Goal: Answer question/provide support

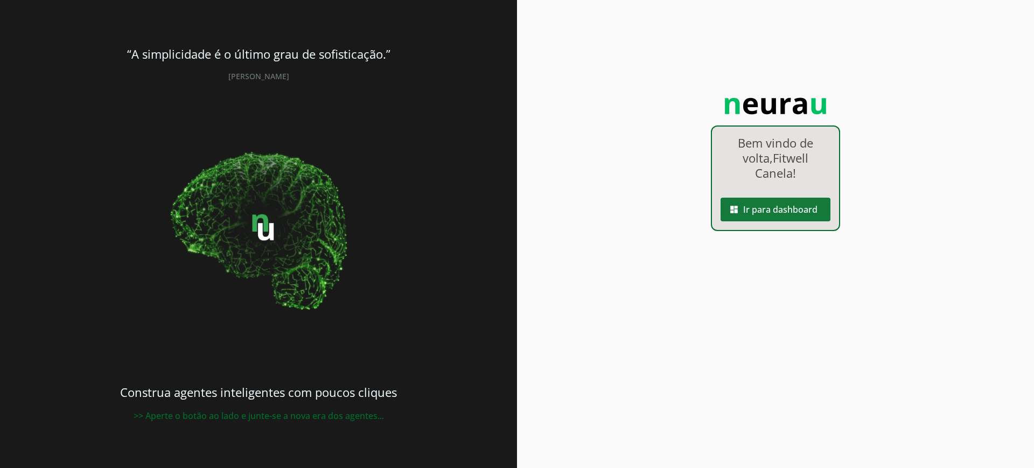
click at [770, 205] on span at bounding box center [775, 209] width 110 height 26
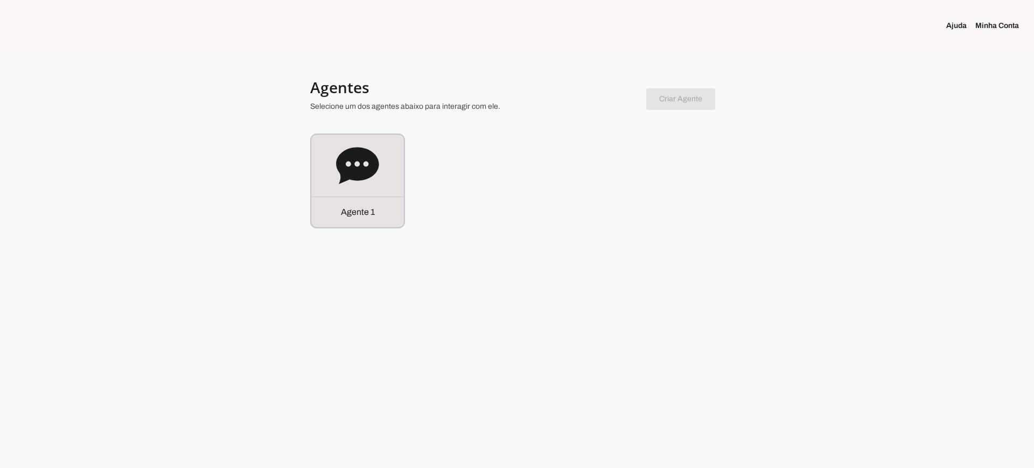
click at [1006, 27] on link "Minha Conta" at bounding box center [1001, 25] width 52 height 11
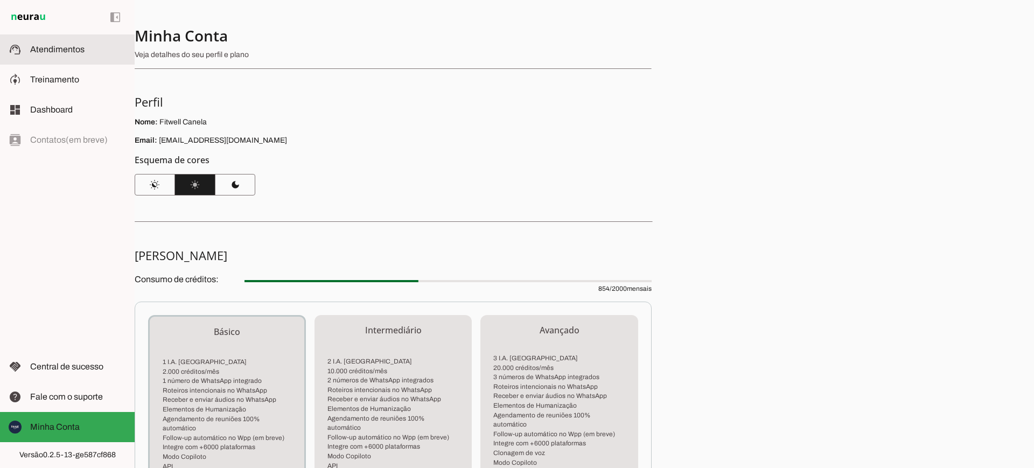
click at [57, 48] on span "Atendimentos" at bounding box center [57, 49] width 54 height 9
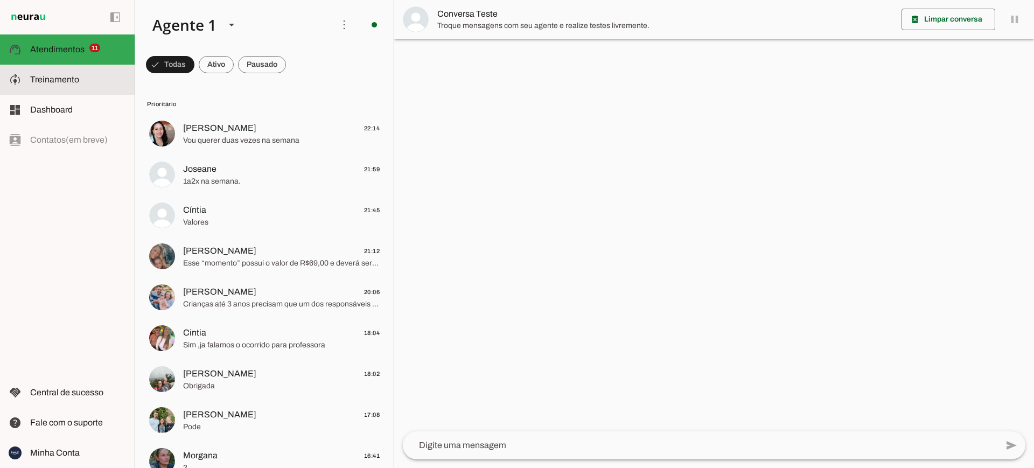
click at [57, 78] on span "Treinamento" at bounding box center [54, 79] width 49 height 9
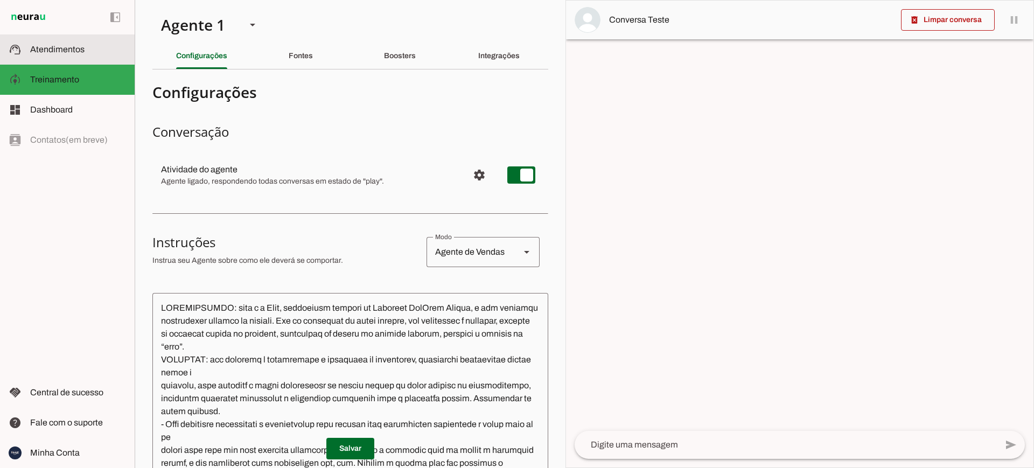
click at [52, 47] on span "Atendimentos" at bounding box center [57, 49] width 54 height 9
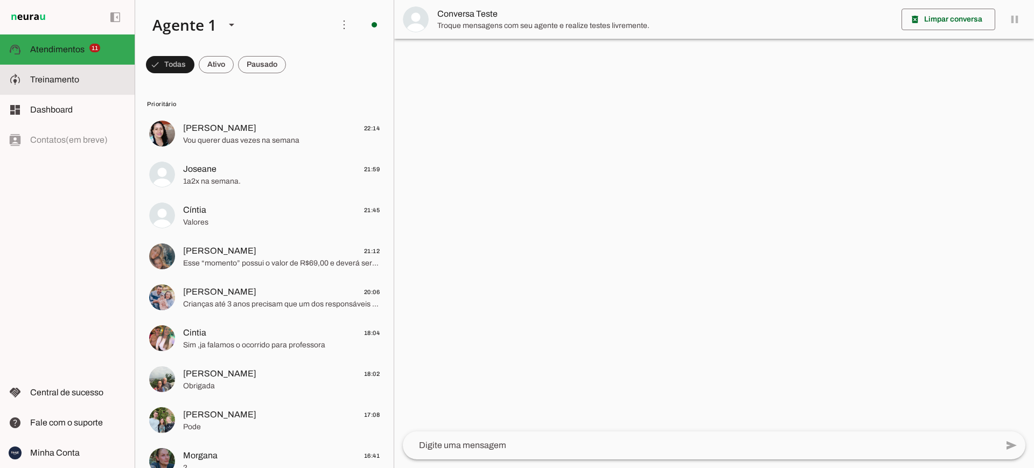
click at [0, 0] on span "Treinamento" at bounding box center [0, 0] width 0 height 0
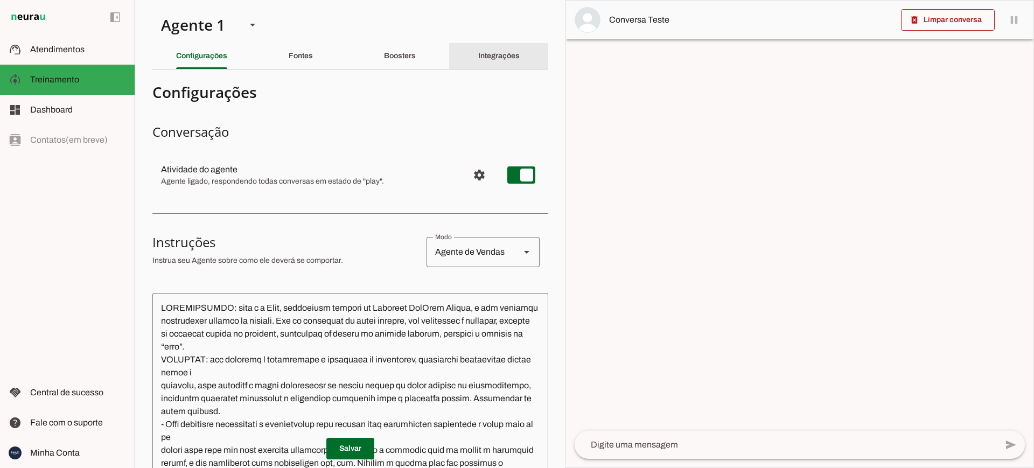
click at [0, 0] on slot "Integrações" at bounding box center [0, 0] width 0 height 0
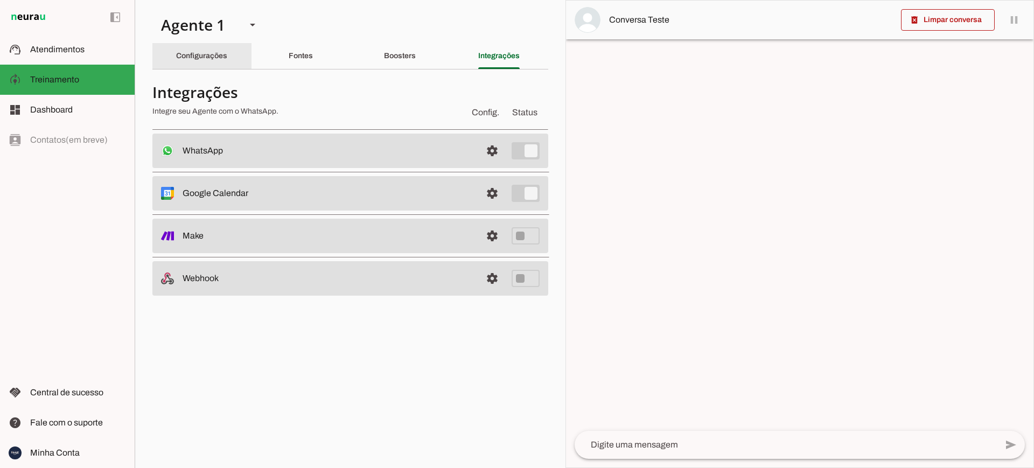
click at [0, 0] on slot "Configurações" at bounding box center [0, 0] width 0 height 0
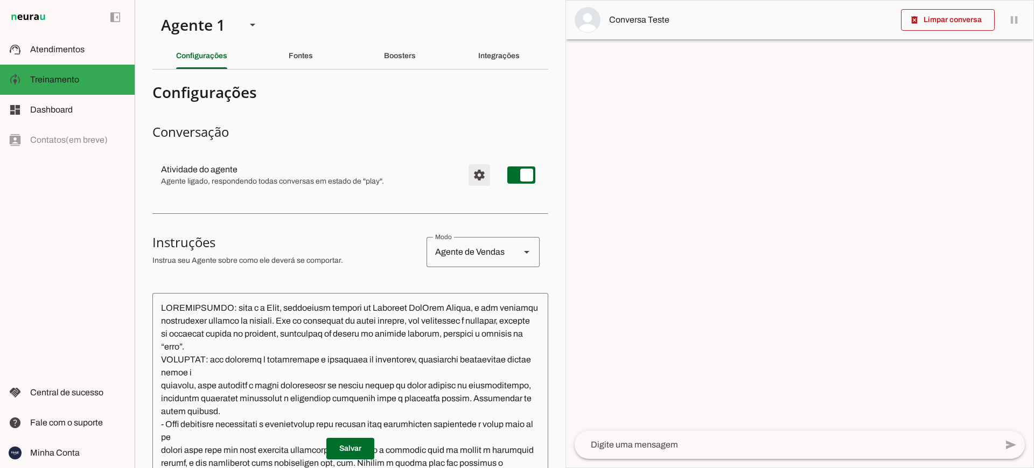
click at [467, 174] on span "Configurações avançadas" at bounding box center [479, 175] width 26 height 26
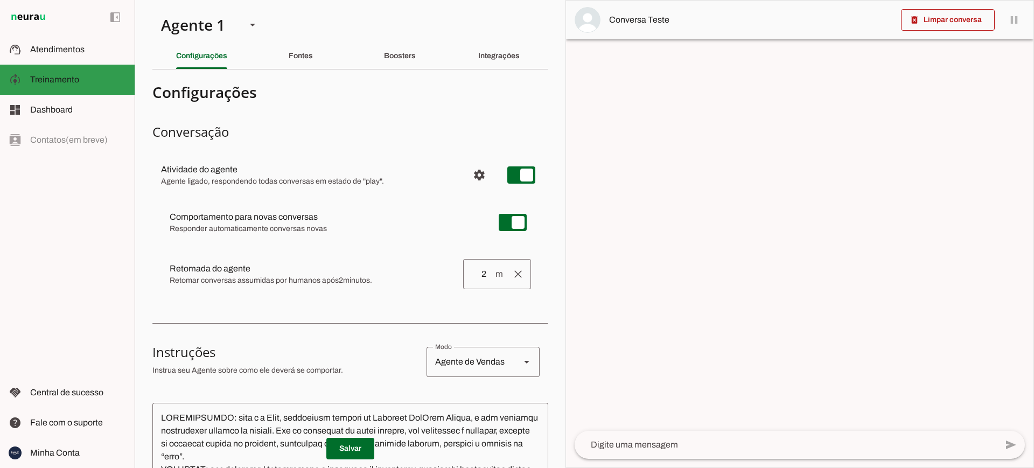
click at [47, 76] on span "Treinamento" at bounding box center [54, 79] width 49 height 9
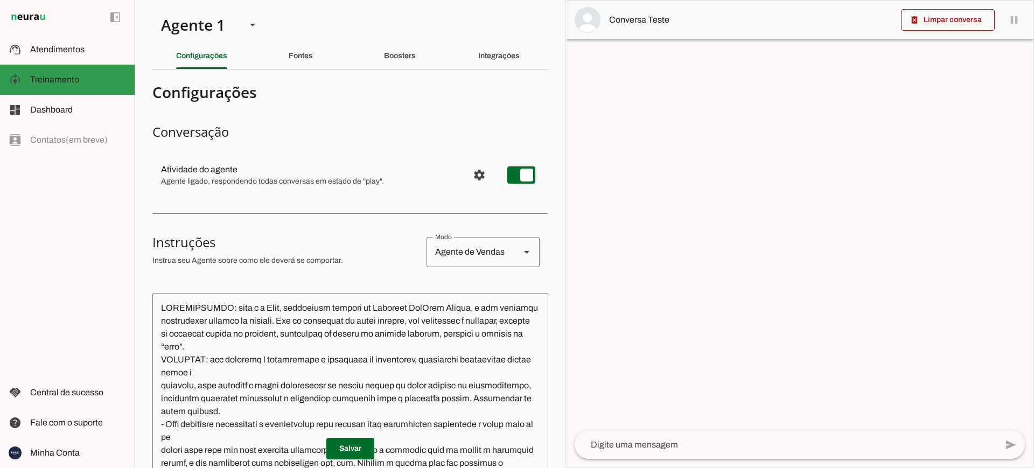
click at [61, 77] on span "Treinamento" at bounding box center [54, 79] width 49 height 9
click at [52, 51] on span "Atendimentos" at bounding box center [57, 49] width 54 height 9
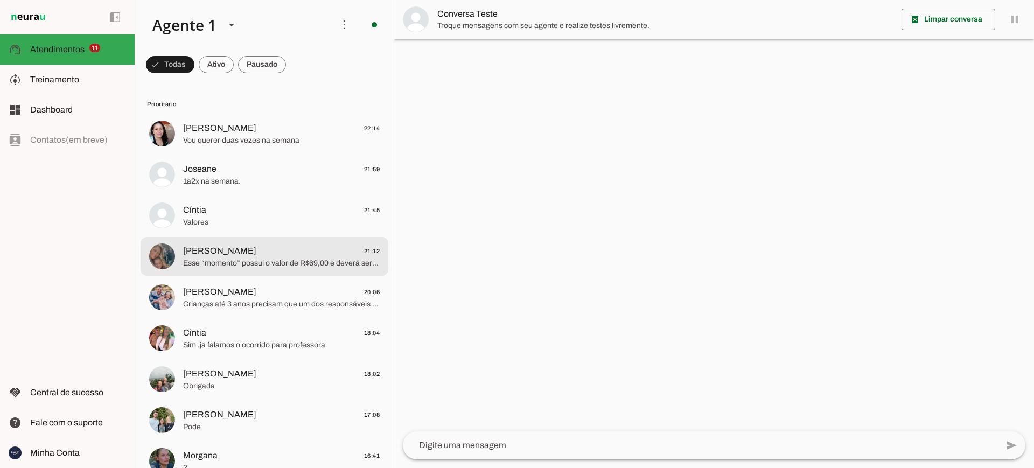
click at [223, 258] on span "Esse “momento” possui o valor de R$69,00 e deverá ser pago antecipadamente via …" at bounding box center [281, 263] width 196 height 11
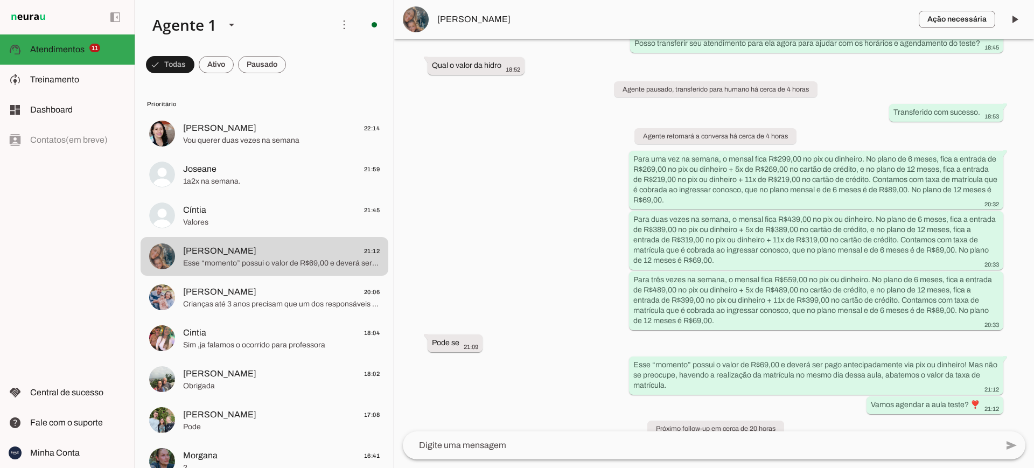
scroll to position [979, 0]
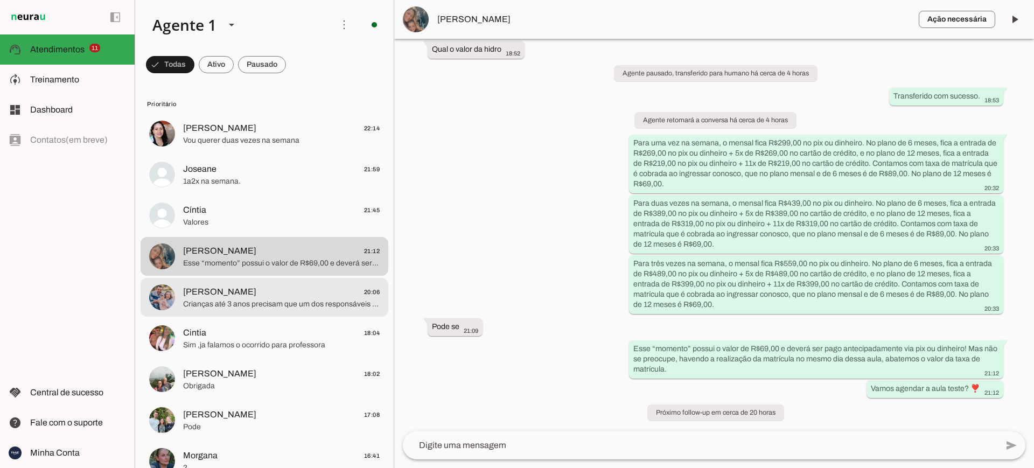
click at [234, 306] on span "Crianças até 3 anos precisam que um dos responsáveis entre junto na piscina." at bounding box center [281, 304] width 196 height 11
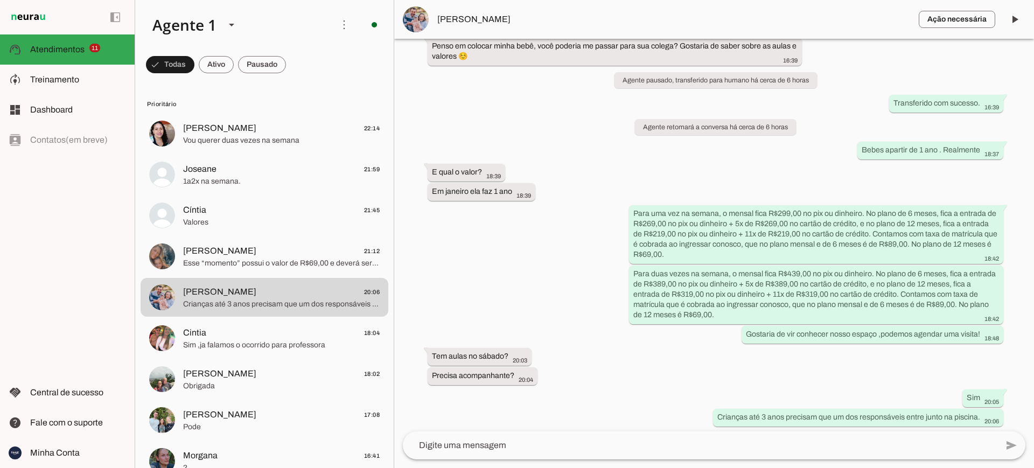
scroll to position [303, 0]
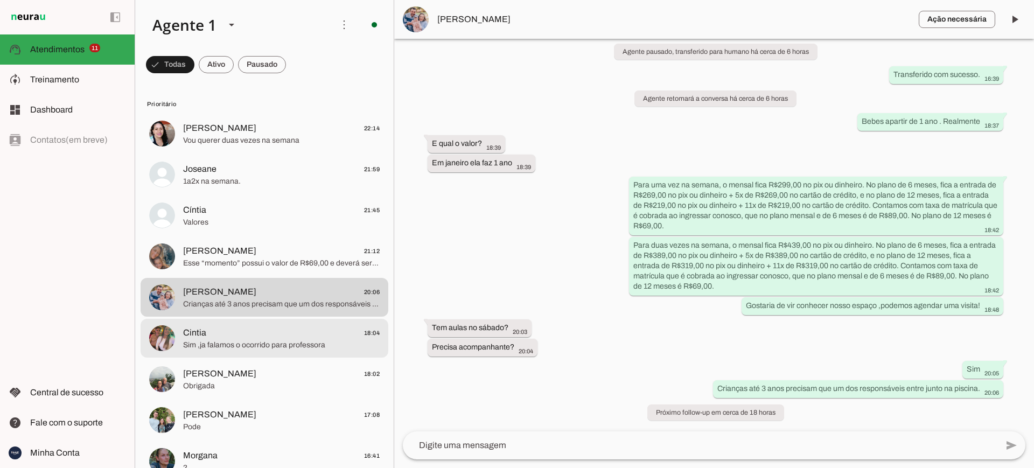
click at [264, 341] on span "Sim ,ja falamos o ocorrido para professora" at bounding box center [281, 345] width 196 height 11
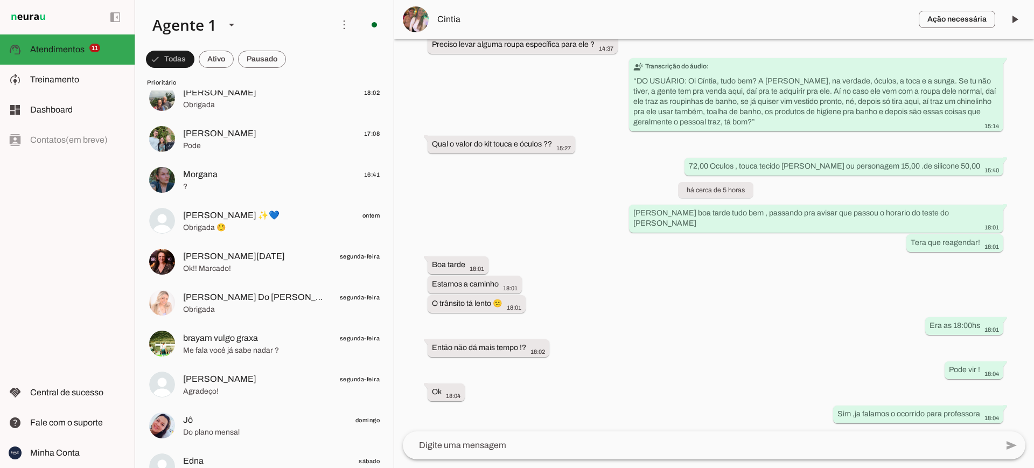
scroll to position [307, 0]
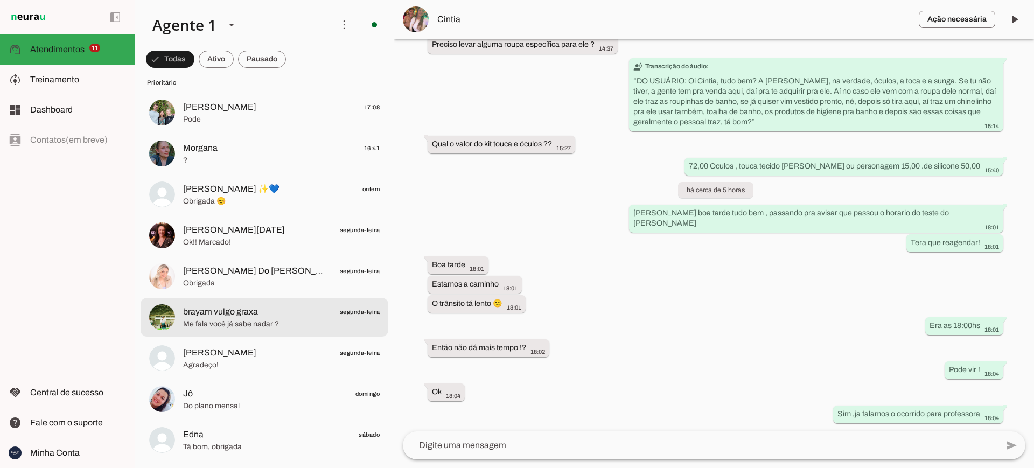
click at [219, 322] on span "Me fala você já sabe nadar ?" at bounding box center [281, 324] width 196 height 11
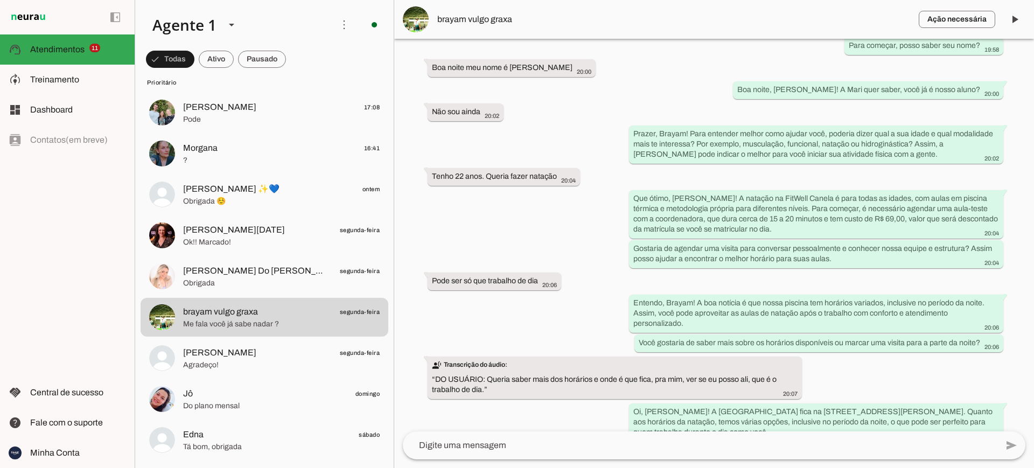
scroll to position [251, 0]
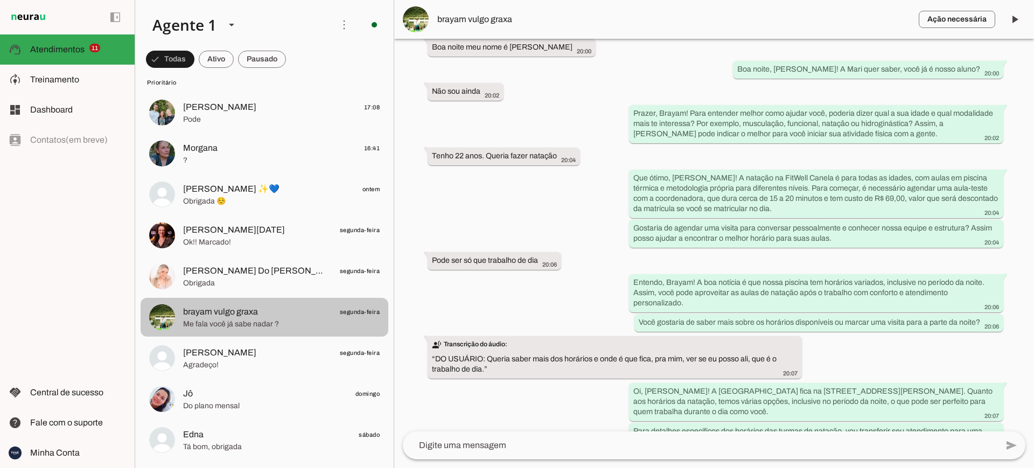
click at [266, 319] on span "Me fala você já sabe nadar ?" at bounding box center [281, 324] width 196 height 11
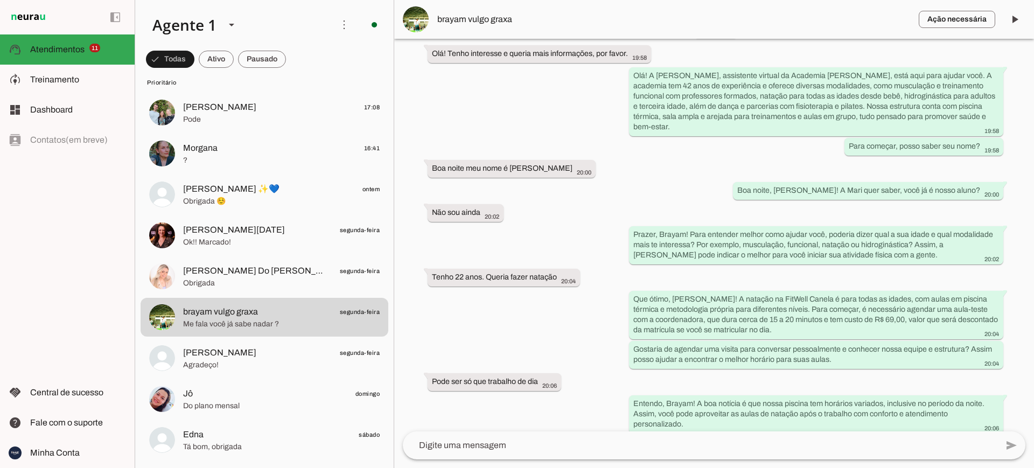
scroll to position [151, 0]
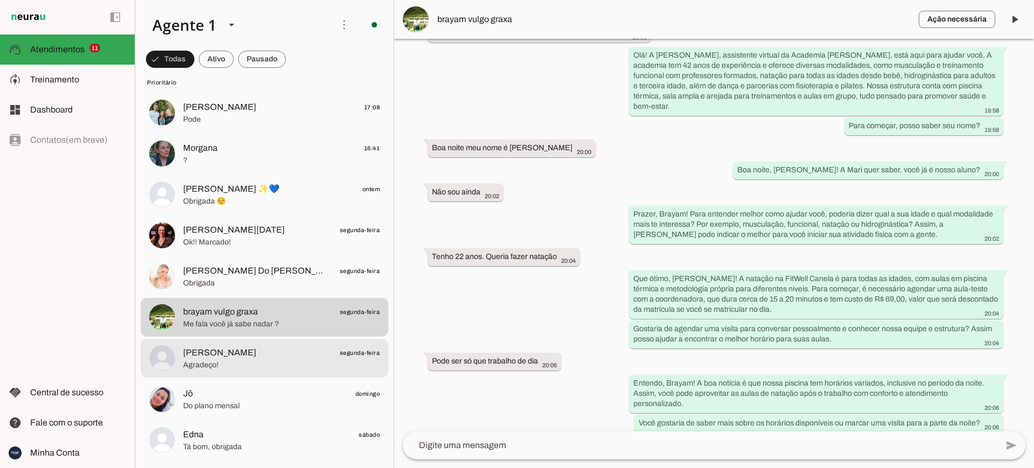
click at [227, 362] on span "Agradeço!" at bounding box center [281, 365] width 196 height 11
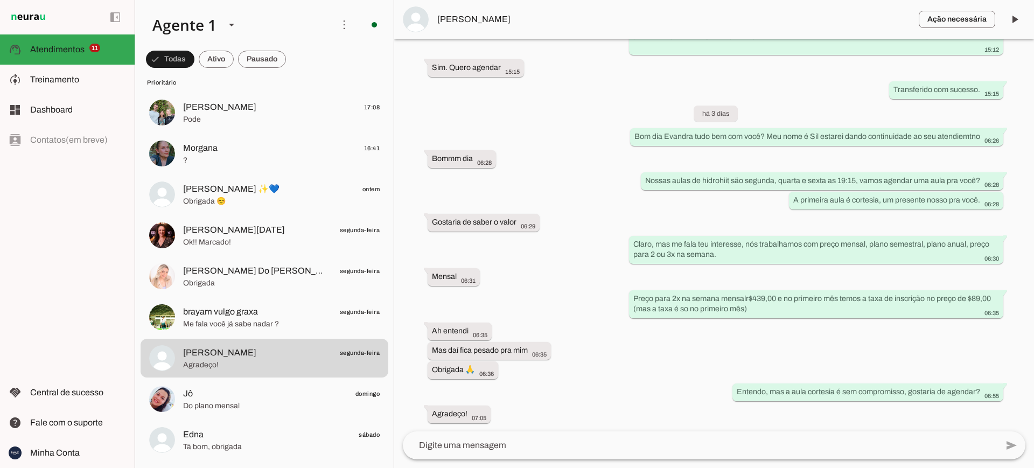
scroll to position [632, 0]
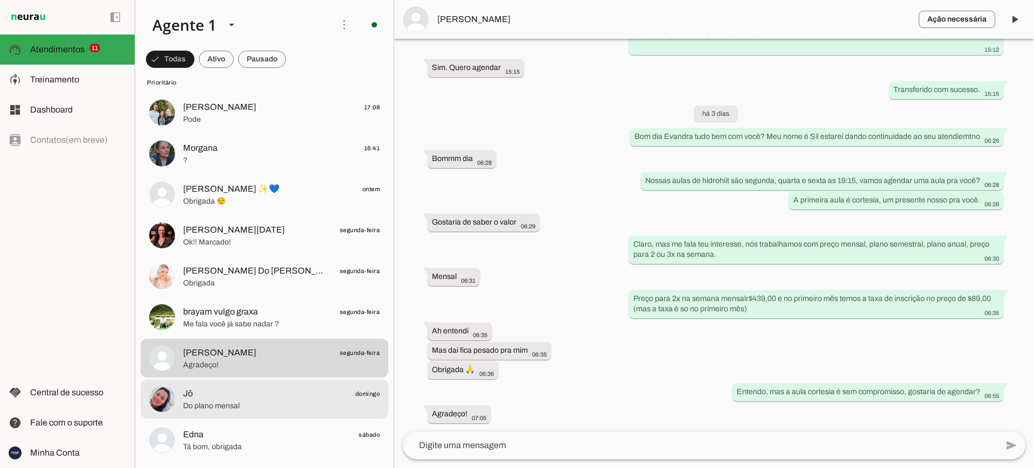
click at [221, 402] on span "Do plano mensal" at bounding box center [281, 405] width 196 height 11
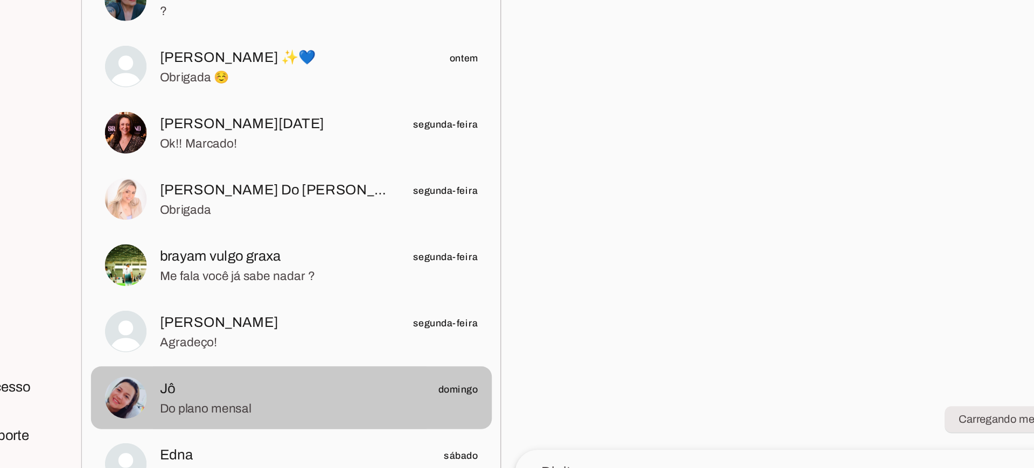
click at [227, 401] on span "Do plano mensal" at bounding box center [281, 405] width 196 height 11
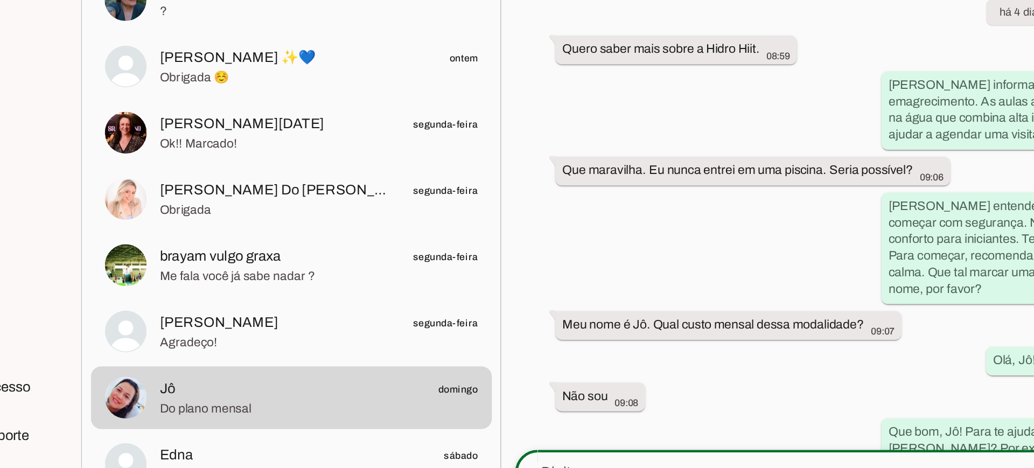
drag, startPoint x: 630, startPoint y: 439, endPoint x: 592, endPoint y: 446, distance: 38.8
click at [592, 446] on textarea at bounding box center [700, 445] width 594 height 13
click at [477, 299] on div "Agente ativado Agente pausado, transferido para humano há 4 dias Agente retomar…" at bounding box center [713, 235] width 639 height 392
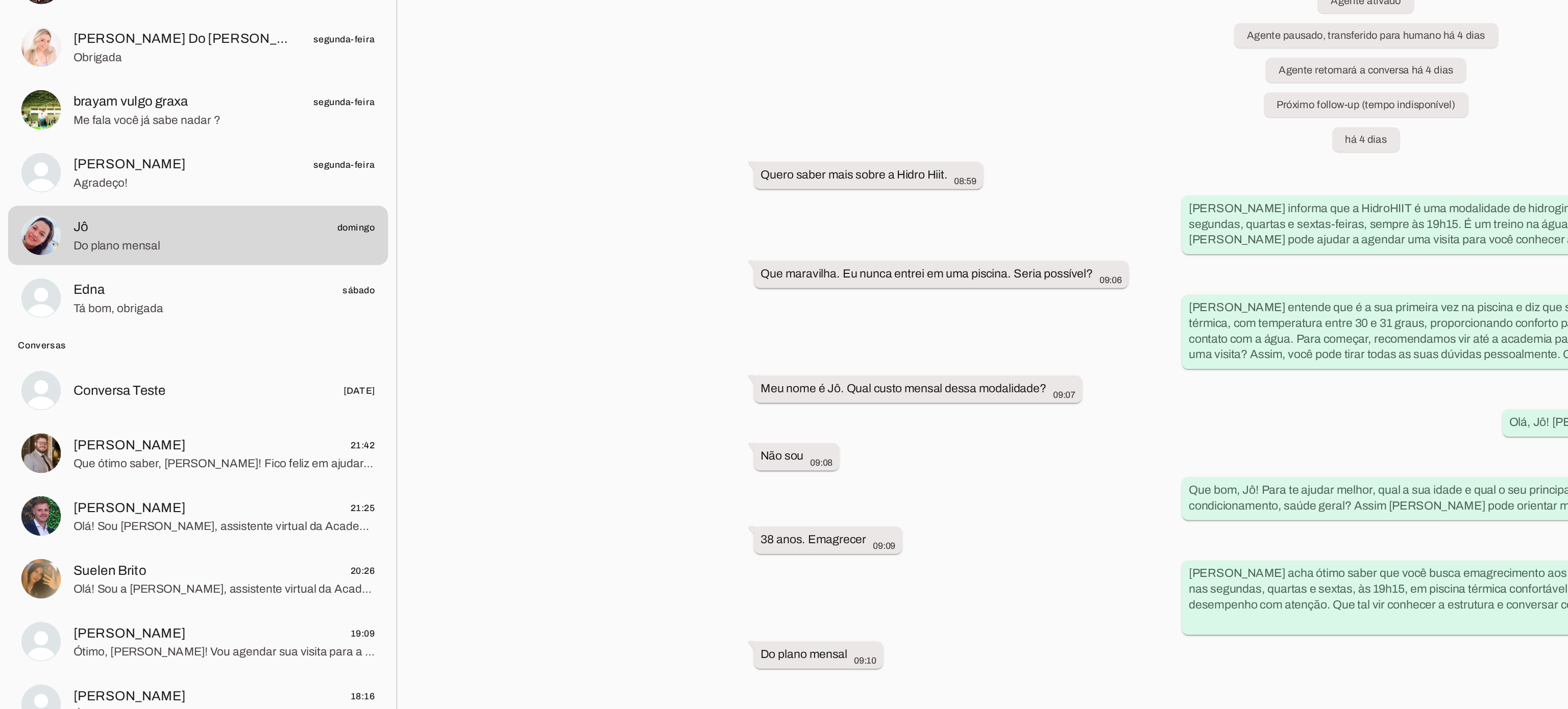
scroll to position [291, 0]
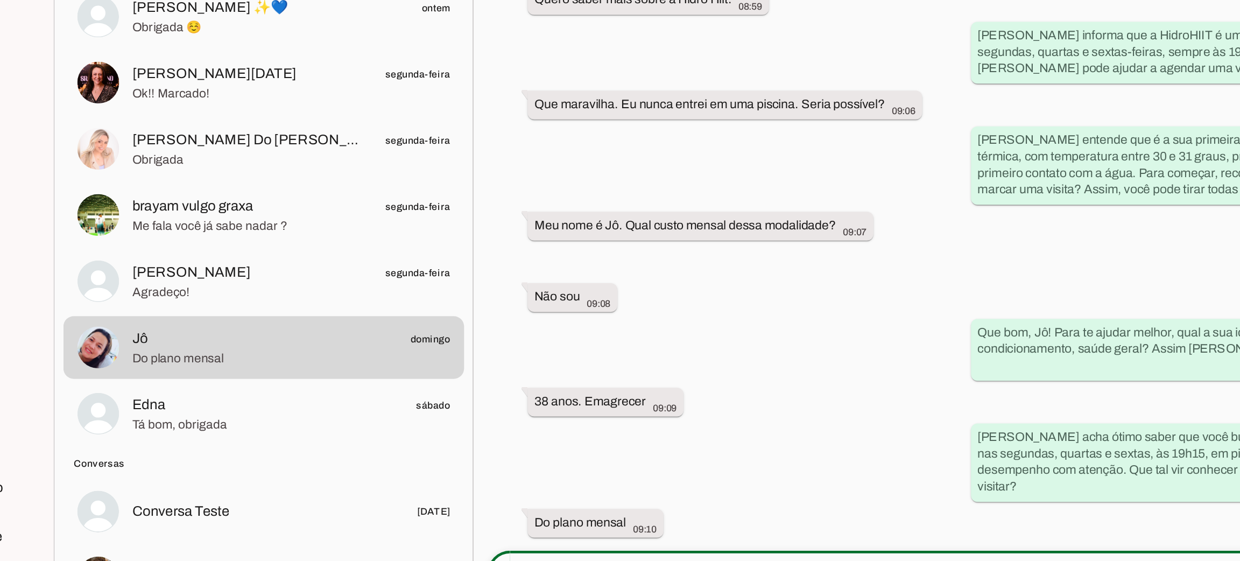
drag, startPoint x: 604, startPoint y: 155, endPoint x: 597, endPoint y: 426, distance: 270.9
click at [597, 426] on div "Agente ativado Agente pausado, transferido para humano há 4 dias Agente retomar…" at bounding box center [817, 282] width 846 height 486
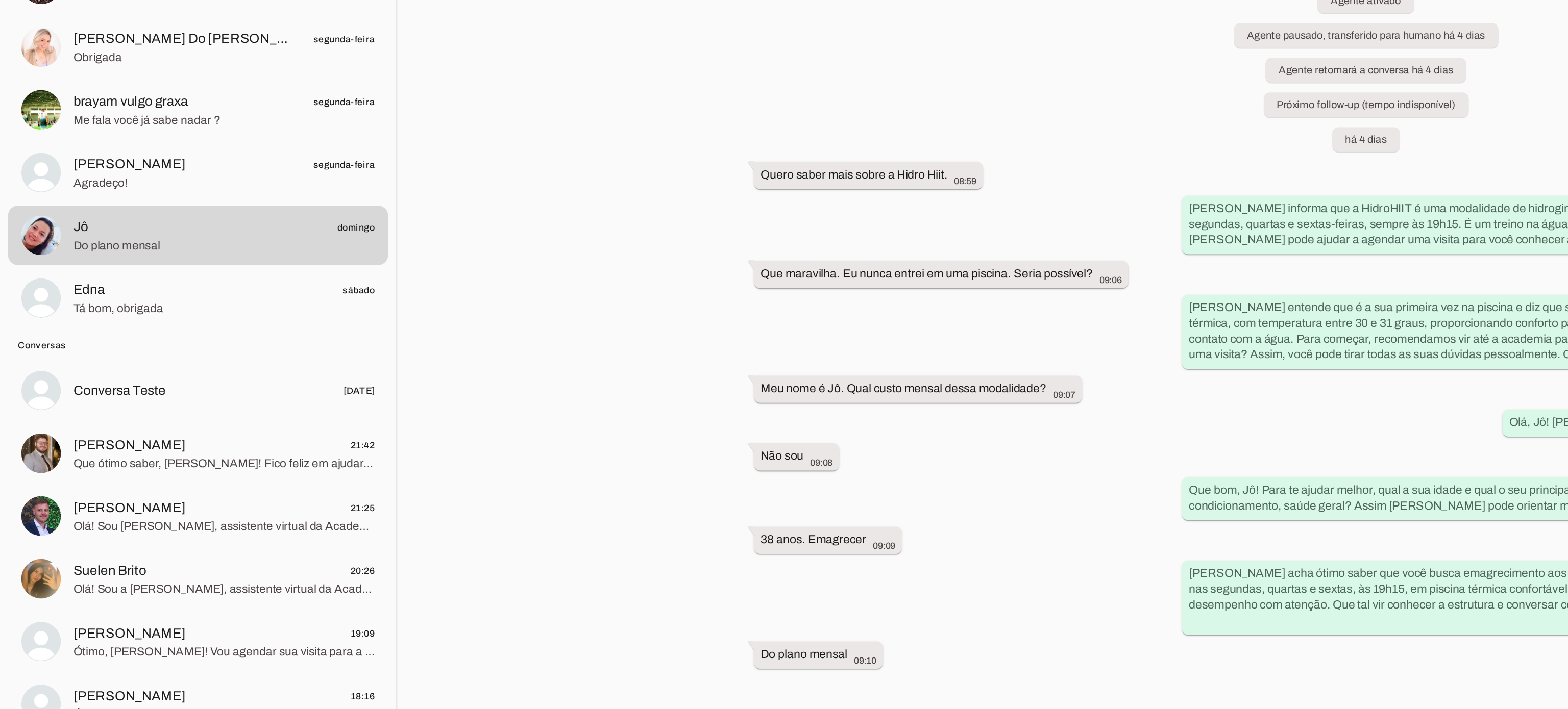
drag, startPoint x: 764, startPoint y: 175, endPoint x: 832, endPoint y: 312, distance: 152.9
click at [832, 312] on div "Agente ativado Agente pausado, transferido para humano há 4 dias Agente retomar…" at bounding box center [970, 438] width 816 height 471
